Goal: Obtain resource: Obtain resource

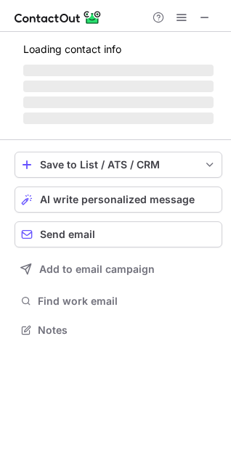
scroll to position [362, 231]
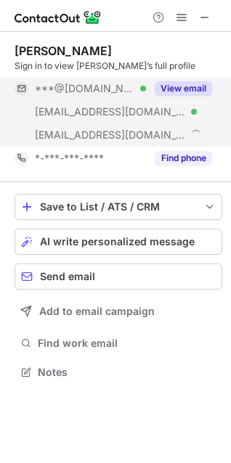
click at [173, 86] on button "View email" at bounding box center [183, 88] width 57 height 15
click at [146, 86] on div "***@gmail.com Verified" at bounding box center [90, 88] width 111 height 13
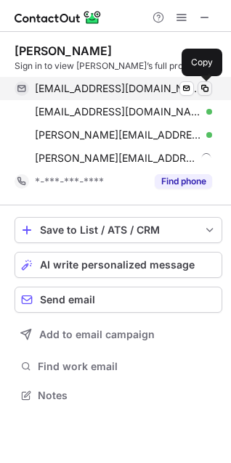
click at [202, 91] on span at bounding box center [205, 89] width 12 height 12
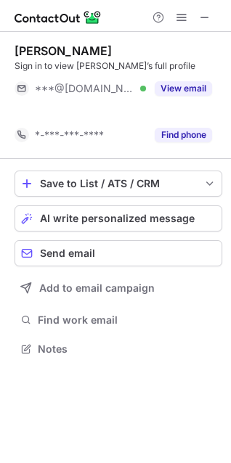
scroll to position [316, 231]
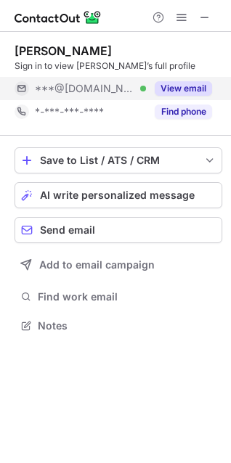
click at [181, 83] on button "View email" at bounding box center [183, 88] width 57 height 15
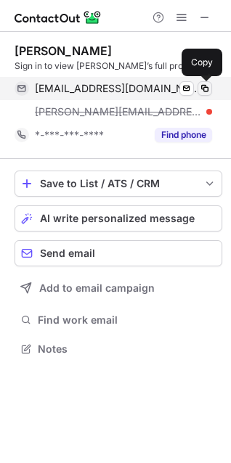
click at [200, 85] on span at bounding box center [205, 89] width 12 height 12
